Goal: Transaction & Acquisition: Purchase product/service

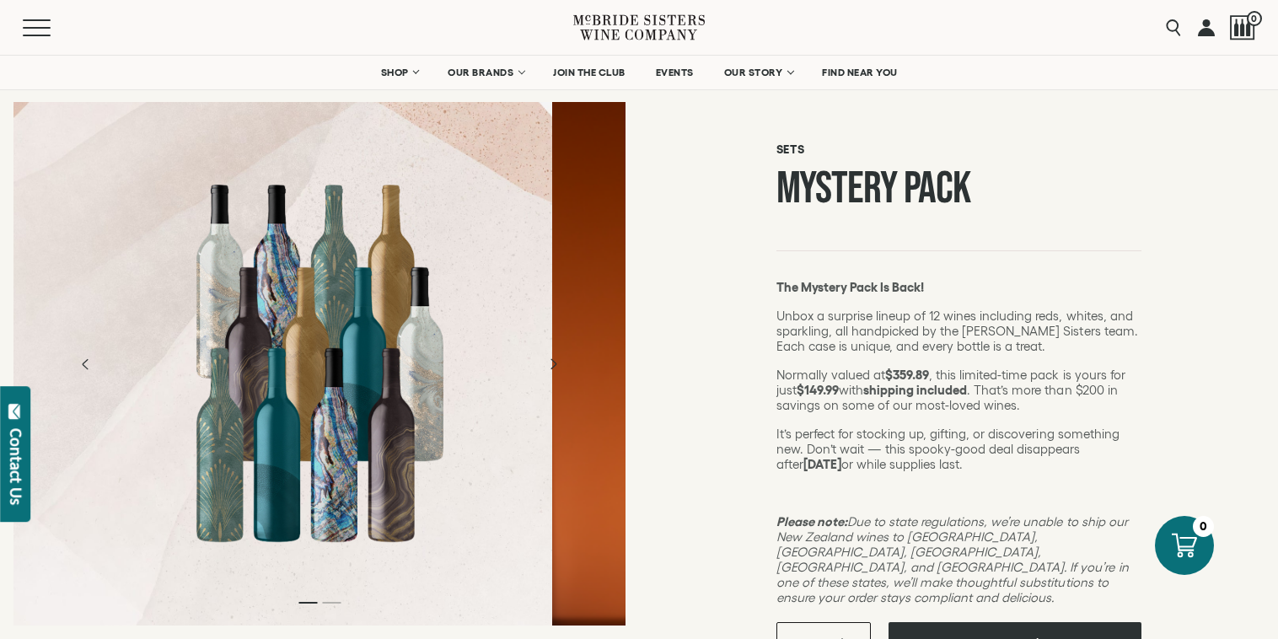
scroll to position [105, 0]
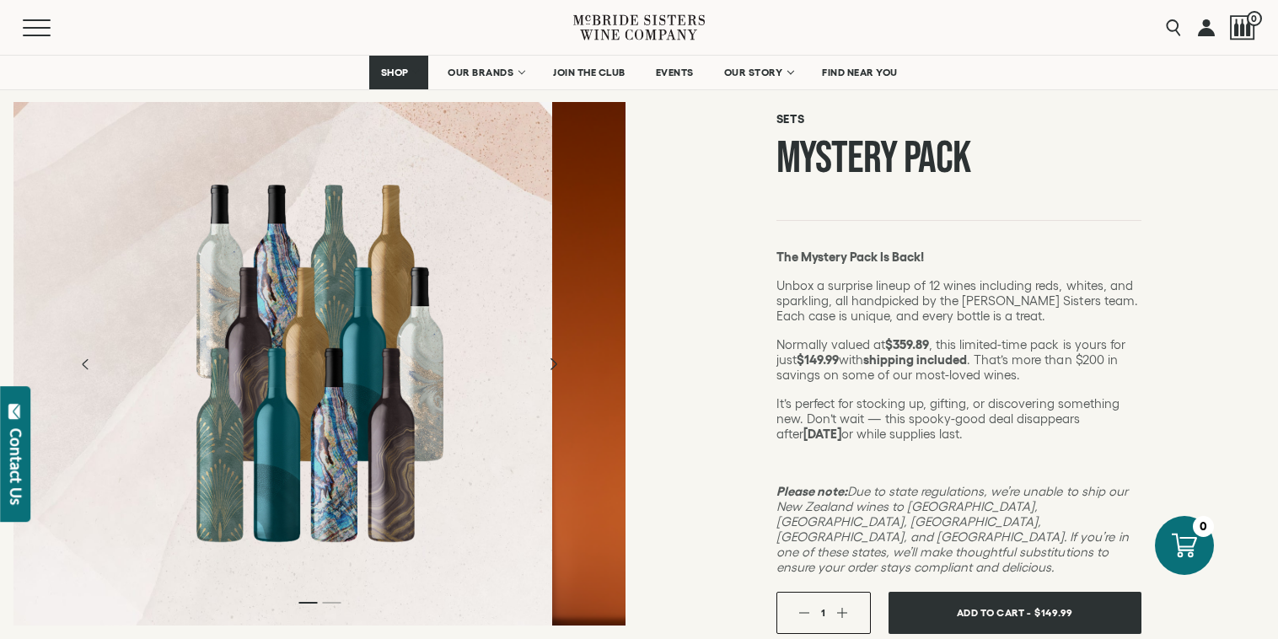
click at [555, 366] on icon "Next" at bounding box center [552, 363] width 29 height 29
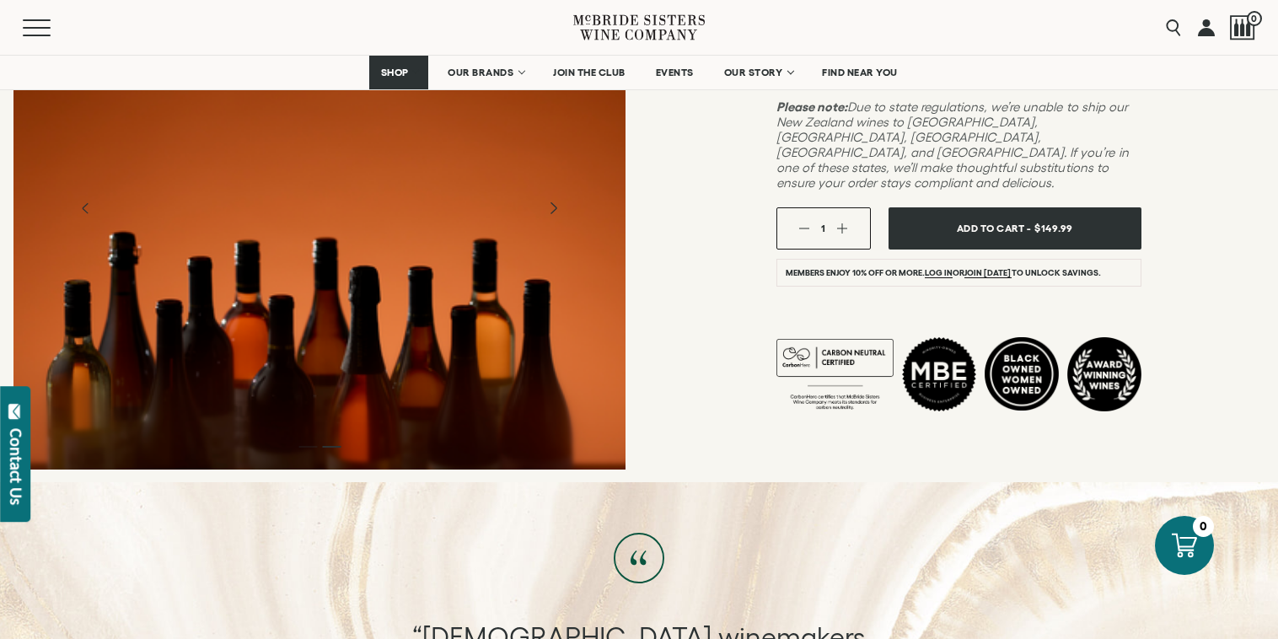
scroll to position [491, 0]
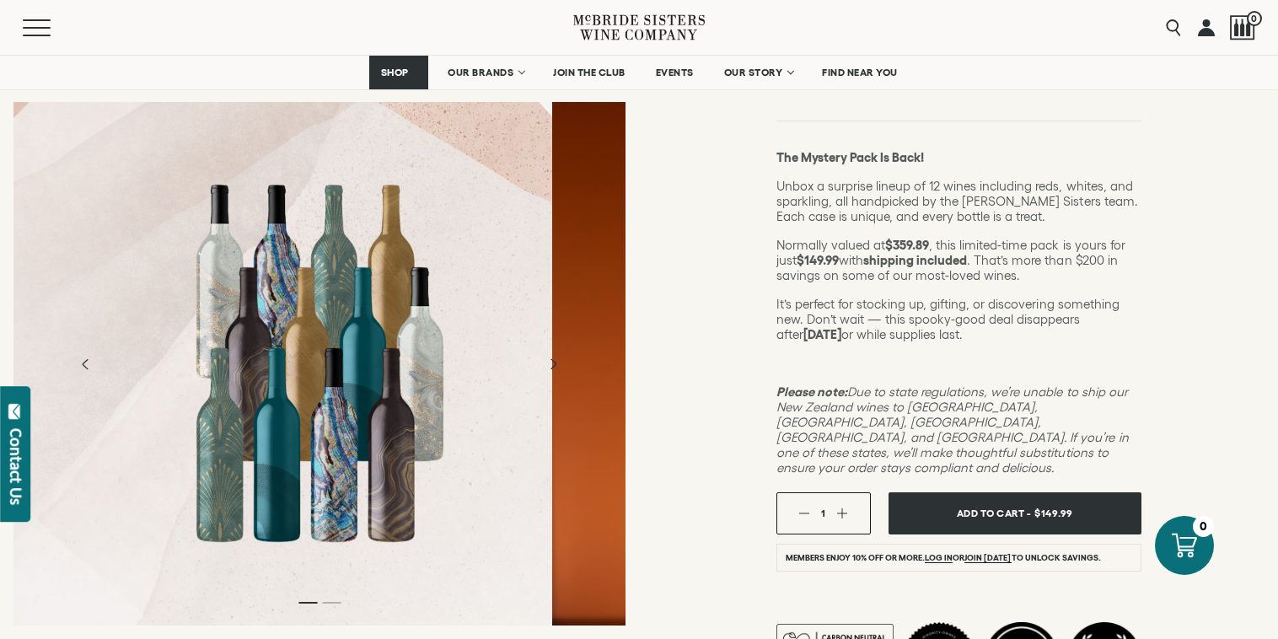
scroll to position [203, 0]
click at [549, 364] on icon "Next" at bounding box center [552, 363] width 29 height 29
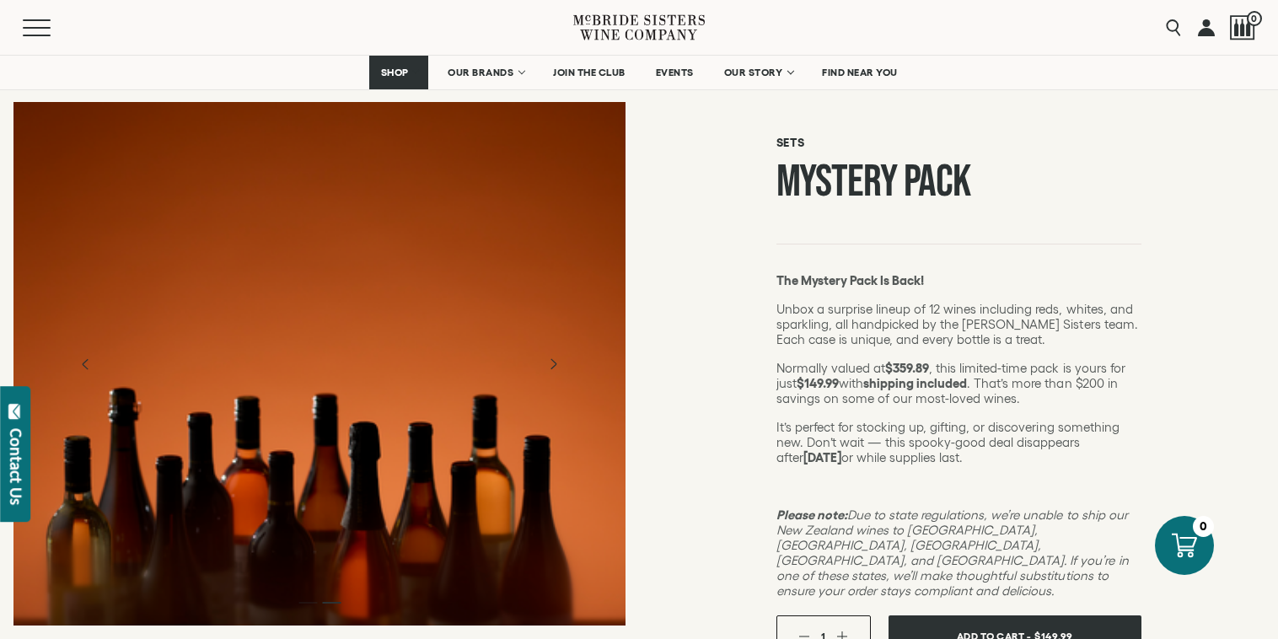
scroll to position [34, 0]
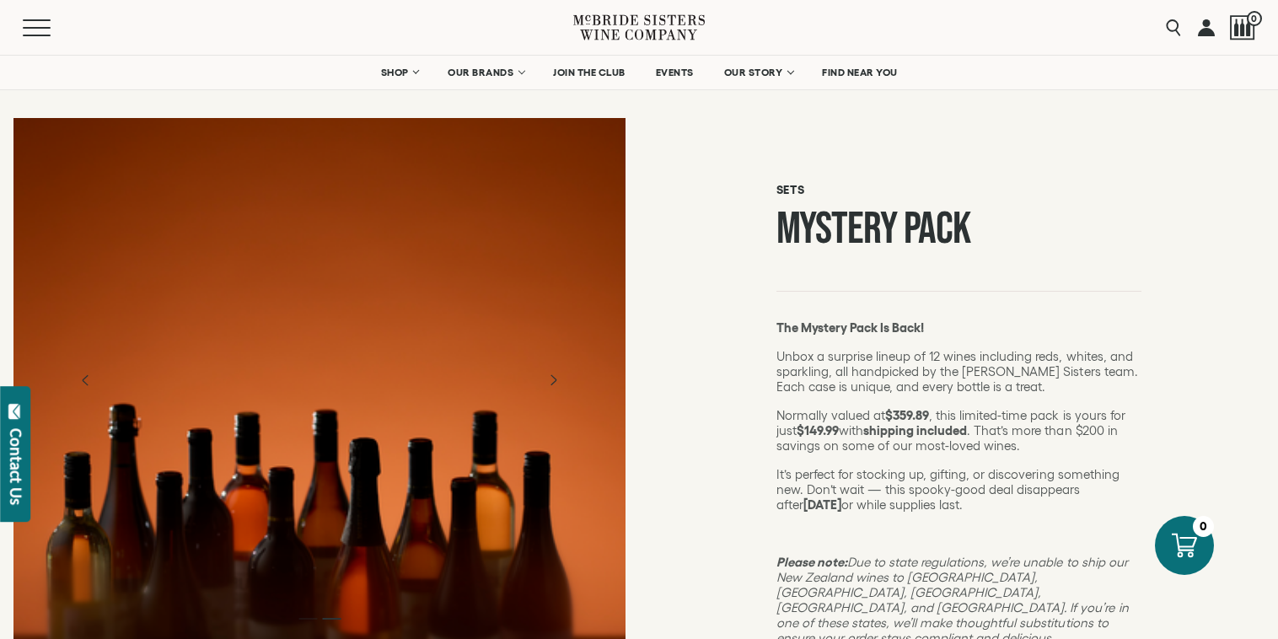
click at [619, 28] on icon at bounding box center [638, 27] width 131 height 48
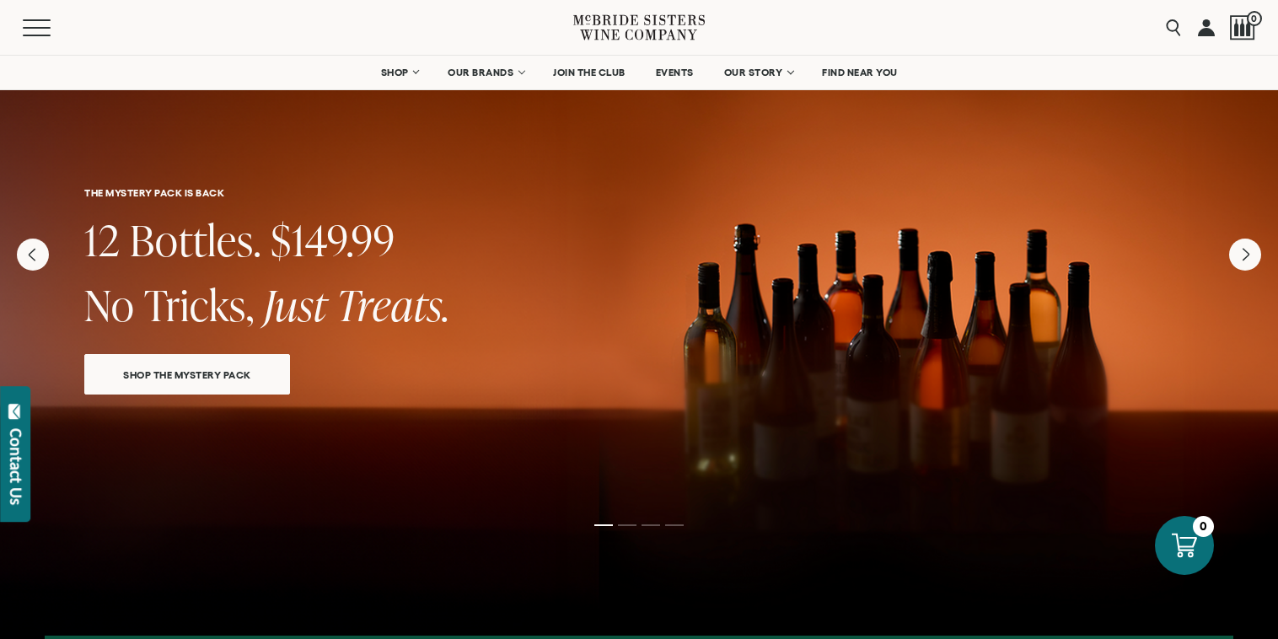
scroll to position [23, 0]
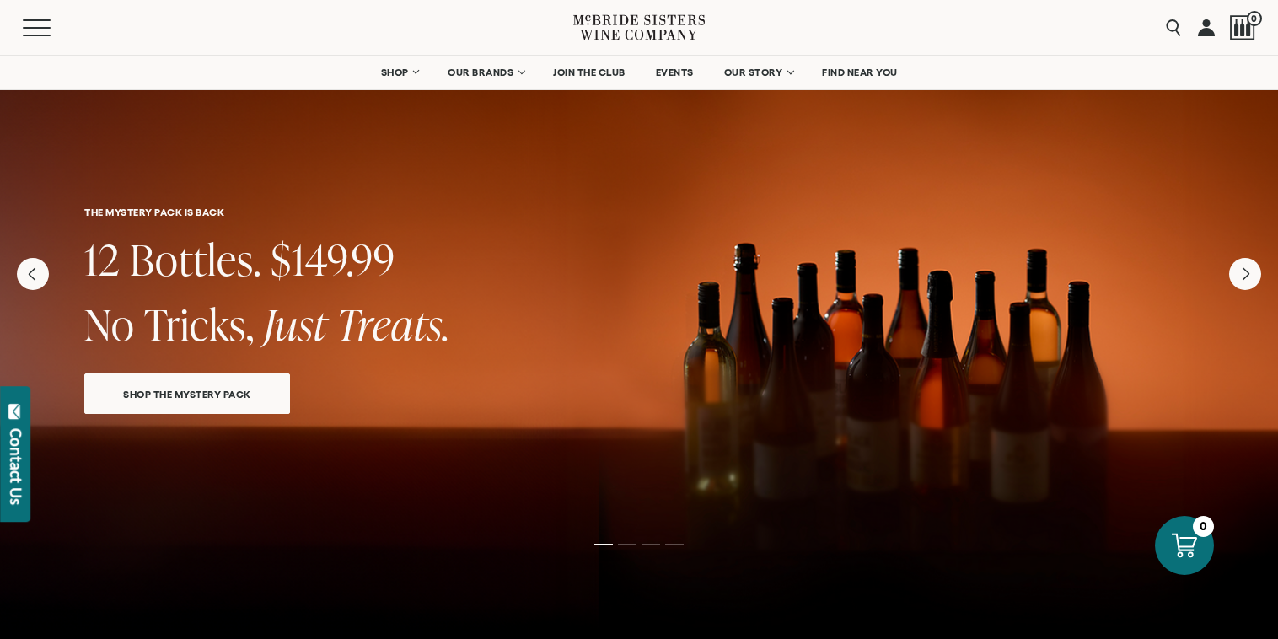
click at [198, 394] on span "SHOP THE MYSTERY PACK" at bounding box center [187, 393] width 187 height 19
